Goal: Check status: Check status

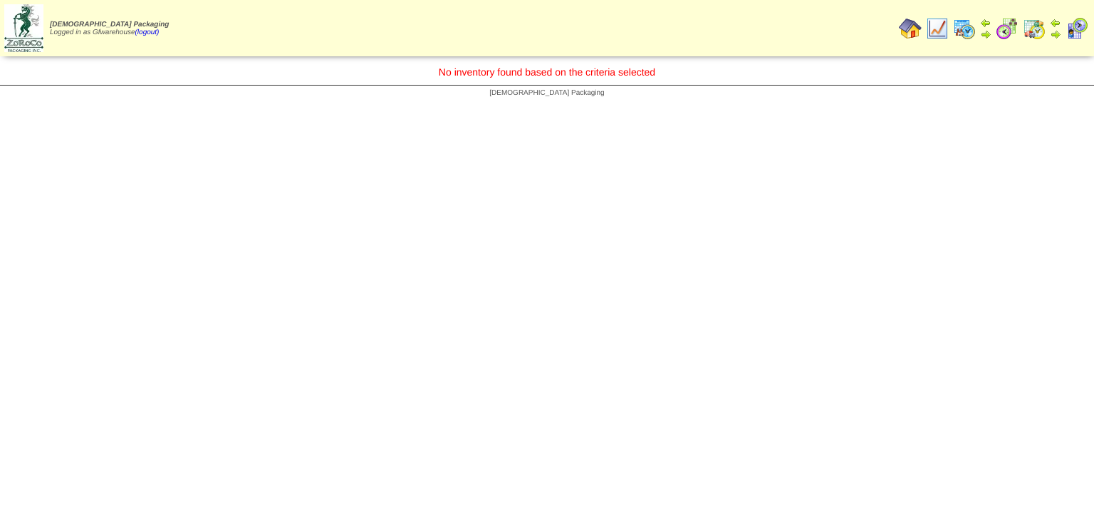
click at [938, 31] on img at bounding box center [937, 28] width 23 height 23
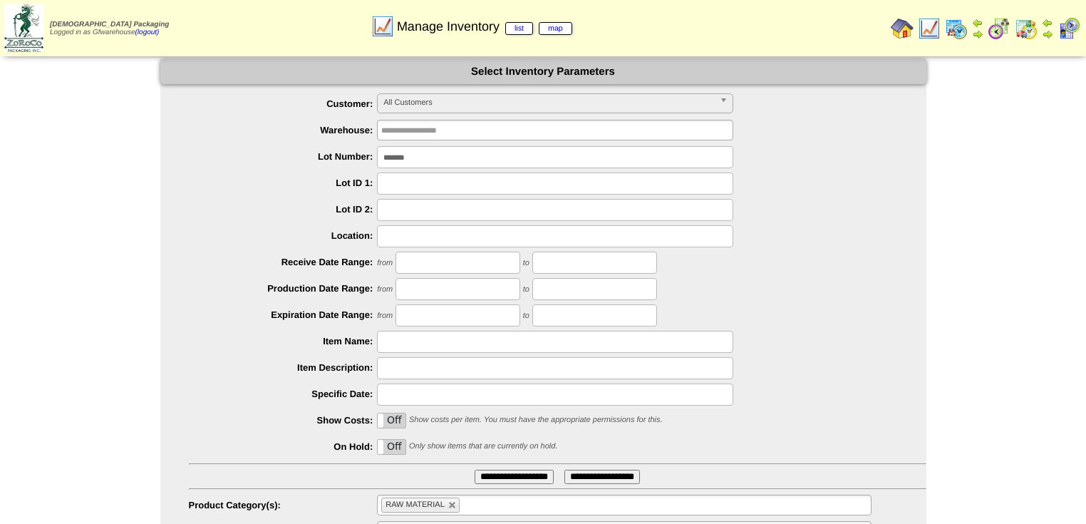
click at [439, 155] on input "*******" at bounding box center [555, 157] width 356 height 22
click at [475, 470] on input "**********" at bounding box center [514, 477] width 79 height 14
